Goal: Find specific page/section: Find specific page/section

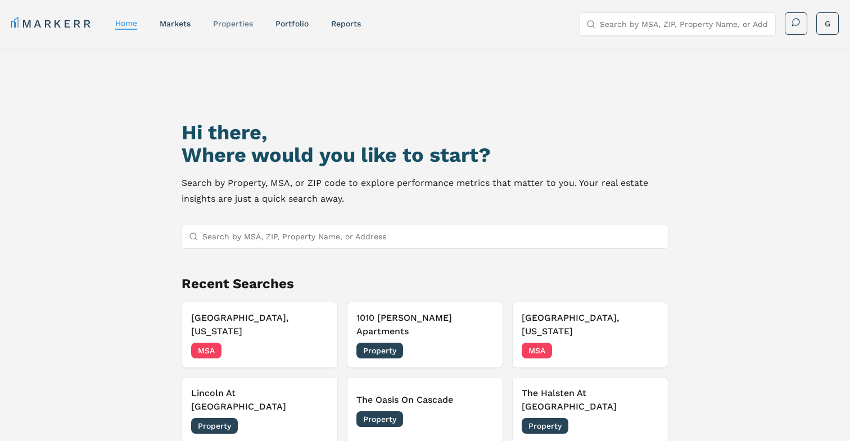
click at [229, 25] on link "properties" at bounding box center [233, 23] width 40 height 9
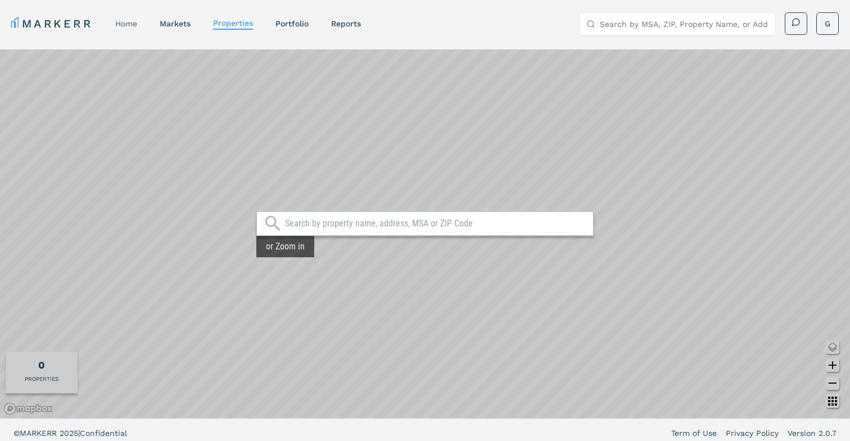
click at [134, 28] on link "home" at bounding box center [126, 23] width 22 height 9
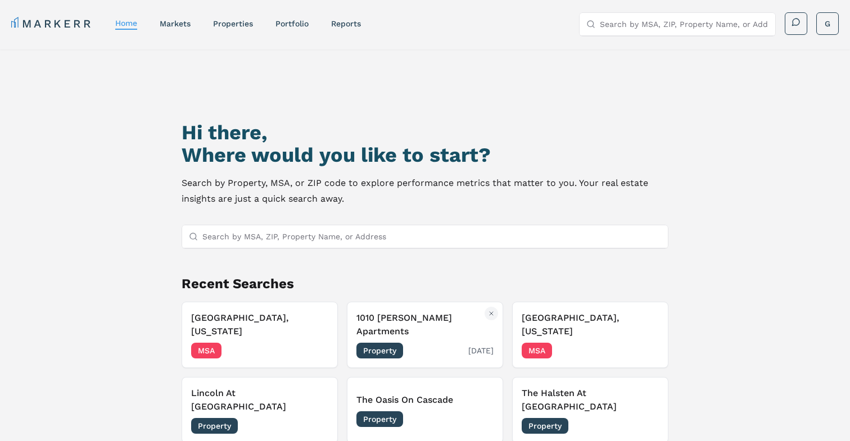
click at [418, 317] on h3 "1010 Dilworth Apartments" at bounding box center [425, 325] width 137 height 27
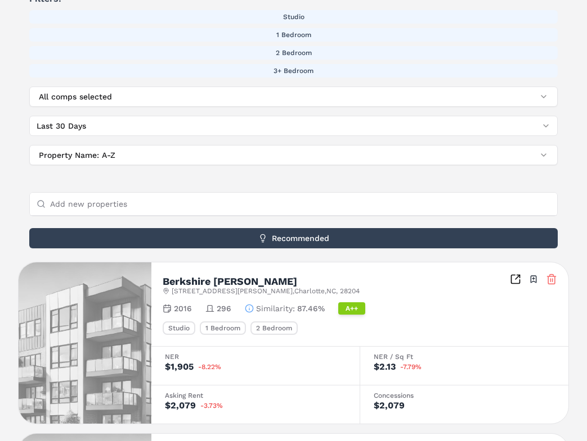
scroll to position [259, 0]
